Goal: Information Seeking & Learning: Learn about a topic

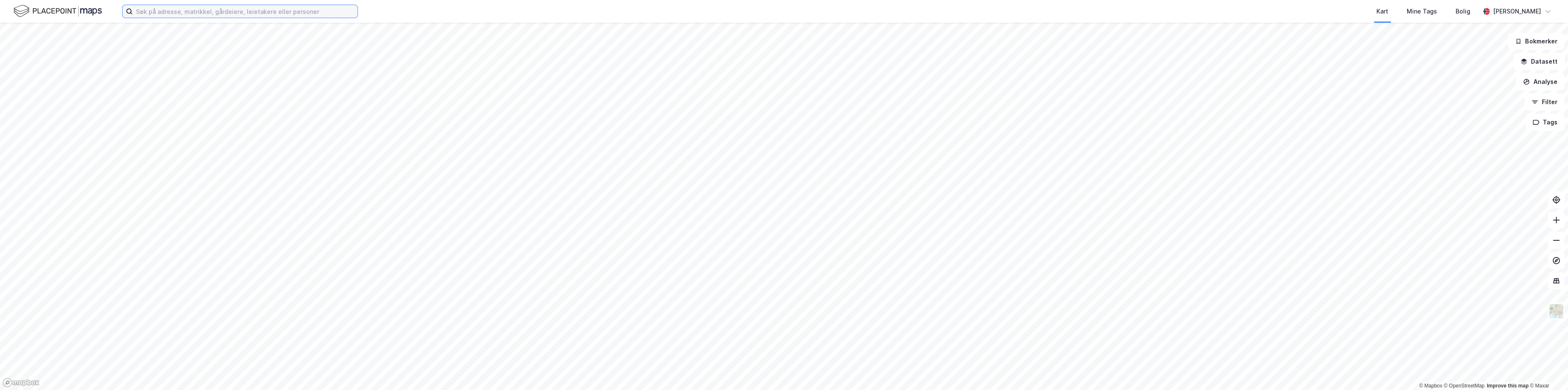
click at [207, 13] on input at bounding box center [245, 11] width 225 height 13
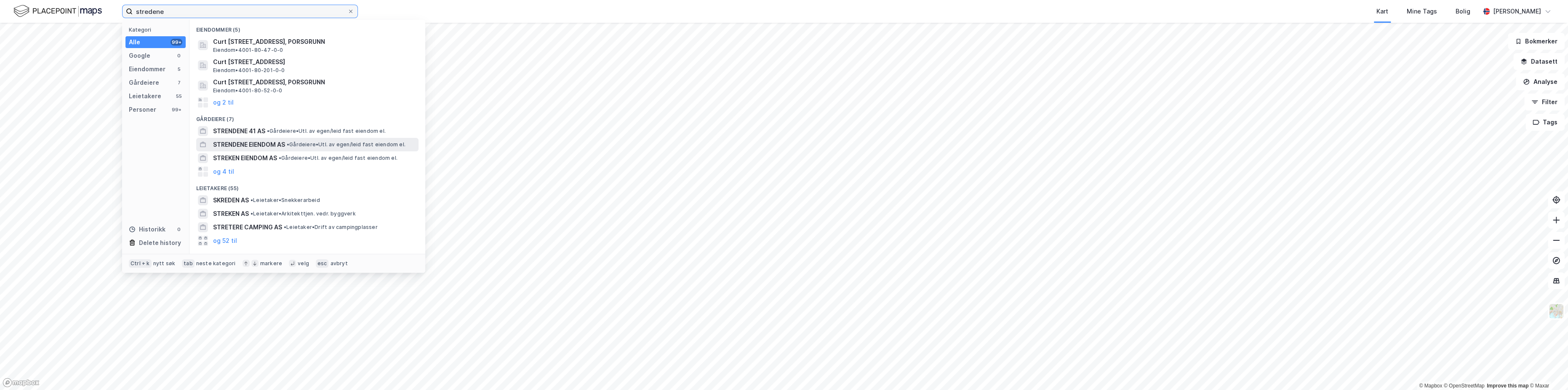
type input "stredene"
click at [274, 141] on span "STRENDENE EIENDOM AS" at bounding box center [249, 144] width 72 height 10
